Goal: Information Seeking & Learning: Learn about a topic

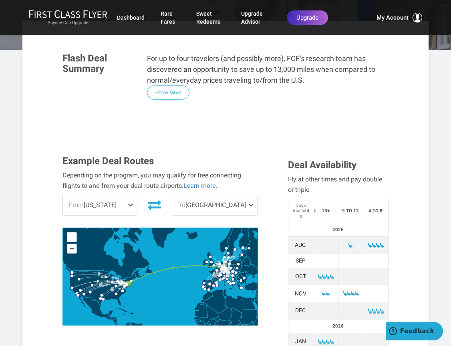
scroll to position [214, 0]
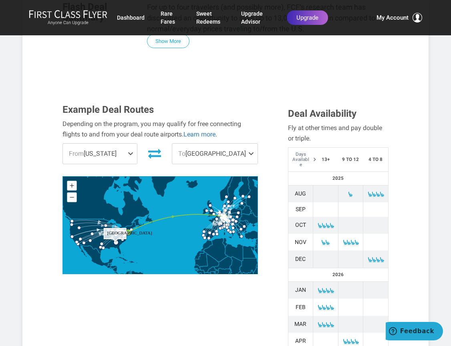
click at [115, 240] on circle "Atlanta" at bounding box center [115, 242] width 5 height 5
click at [136, 144] on span at bounding box center [132, 154] width 10 height 20
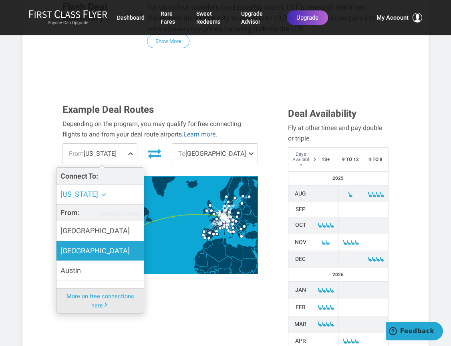
click at [104, 241] on label "[GEOGRAPHIC_DATA]" at bounding box center [100, 251] width 87 height 20
click at [0, 0] on input "[GEOGRAPHIC_DATA]" at bounding box center [0, 0] width 0 height 0
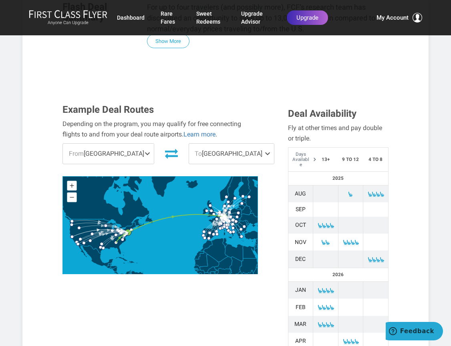
click at [170, 296] on div "Example Deal Routes Depending on the program, you may qualify for free connecti…" at bounding box center [226, 271] width 338 height 334
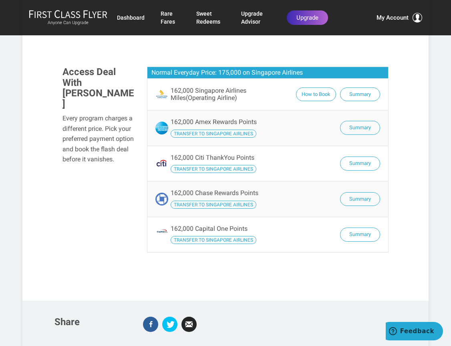
scroll to position [641, 0]
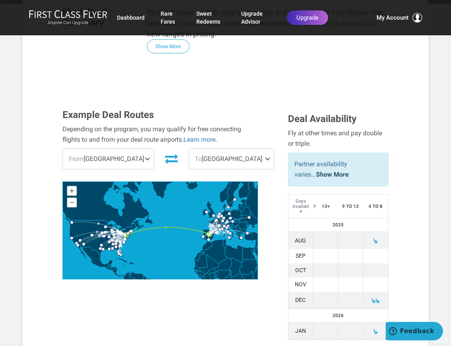
scroll to position [187, 0]
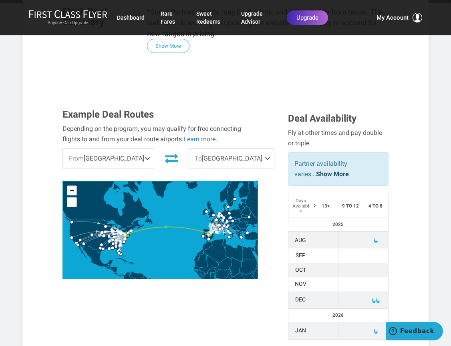
click at [131, 157] on span "From [GEOGRAPHIC_DATA]" at bounding box center [108, 158] width 91 height 20
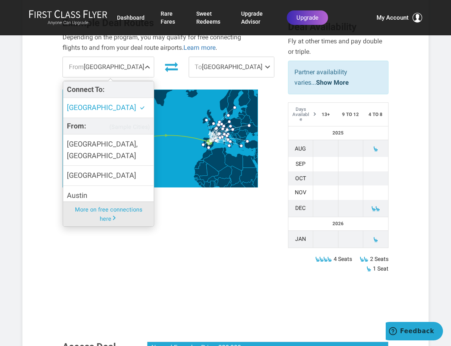
scroll to position [267, 0]
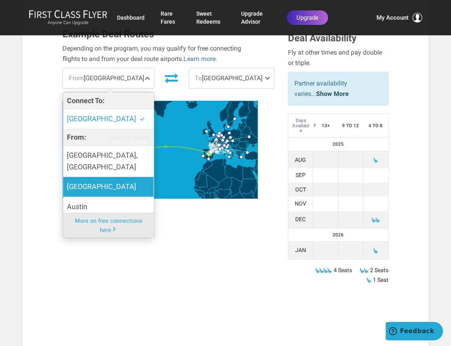
click at [95, 177] on label "[GEOGRAPHIC_DATA]" at bounding box center [108, 187] width 91 height 20
click at [0, 0] on input "[GEOGRAPHIC_DATA]" at bounding box center [0, 0] width 0 height 0
